Goal: Check status: Check status

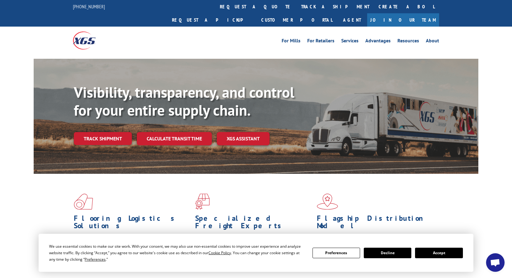
drag, startPoint x: 105, startPoint y: 138, endPoint x: 104, endPoint y: 132, distance: 5.9
click at [105, 136] on div "Visibility, transparency, and control for your entire supply chain. Track shipm…" at bounding box center [276, 126] width 405 height 86
click at [103, 132] on link "Track shipment" at bounding box center [103, 138] width 58 height 13
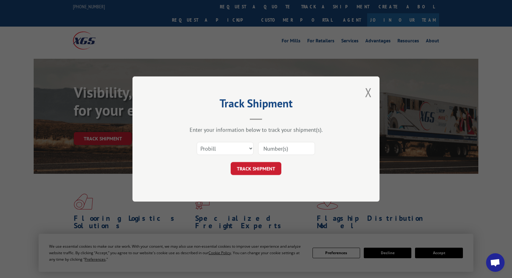
click at [280, 148] on input at bounding box center [286, 148] width 57 height 13
paste input "17691638"
type input "17691638"
click at [215, 142] on select "Select category... Probill BOL PO" at bounding box center [225, 148] width 57 height 13
select select "bol"
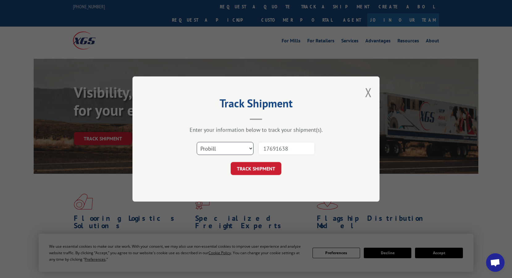
click at [197, 142] on select "Select category... Probill BOL PO" at bounding box center [225, 148] width 57 height 13
click at [252, 170] on button "TRACK SHIPMENT" at bounding box center [256, 168] width 51 height 13
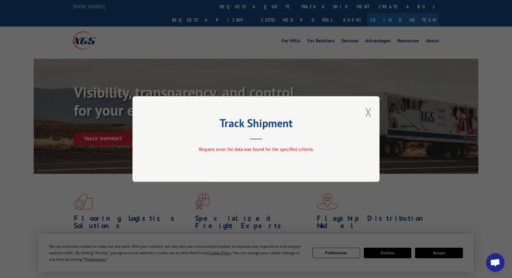
click at [370, 113] on button "Close modal" at bounding box center [368, 112] width 7 height 16
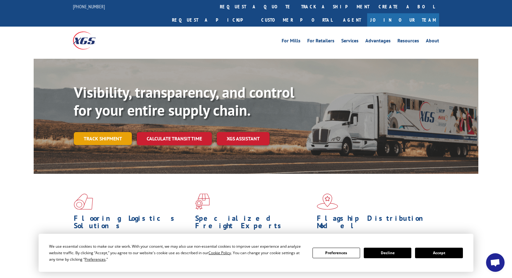
click at [106, 132] on link "Track shipment" at bounding box center [103, 138] width 58 height 13
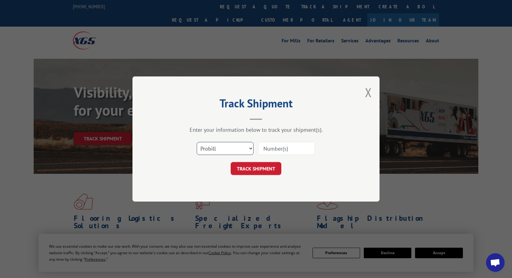
click at [227, 147] on select "Select category... Probill BOL PO" at bounding box center [225, 148] width 57 height 13
select select "bol"
click at [197, 142] on select "Select category... Probill BOL PO" at bounding box center [225, 148] width 57 height 13
click at [287, 146] on input at bounding box center [286, 148] width 57 height 13
paste input "7073558"
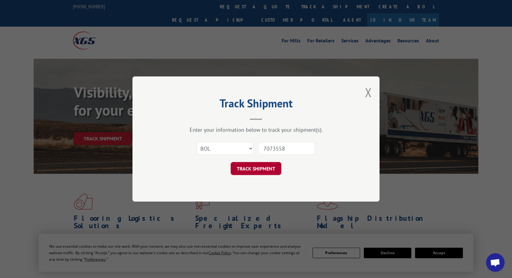
type input "7073558"
click at [243, 169] on button "TRACK SHIPMENT" at bounding box center [256, 168] width 51 height 13
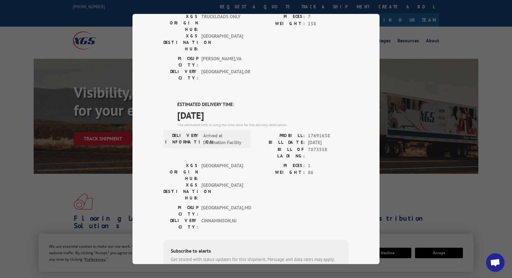
scroll to position [124, 0]
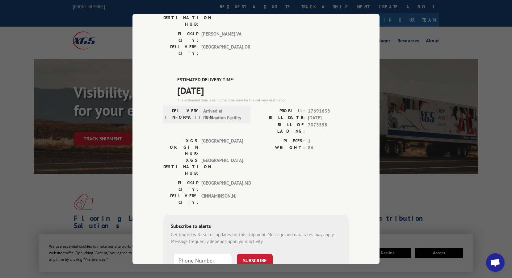
drag, startPoint x: 172, startPoint y: 43, endPoint x: 229, endPoint y: 57, distance: 58.2
click at [229, 76] on div "ESTIMATED DELIVERY TIME: [DATE] The estimated time is using the time zone for t…" at bounding box center [255, 187] width 185 height 222
copy div "ESTIMATED DELIVERY TIME: [DATE]"
